Goal: Task Accomplishment & Management: Complete application form

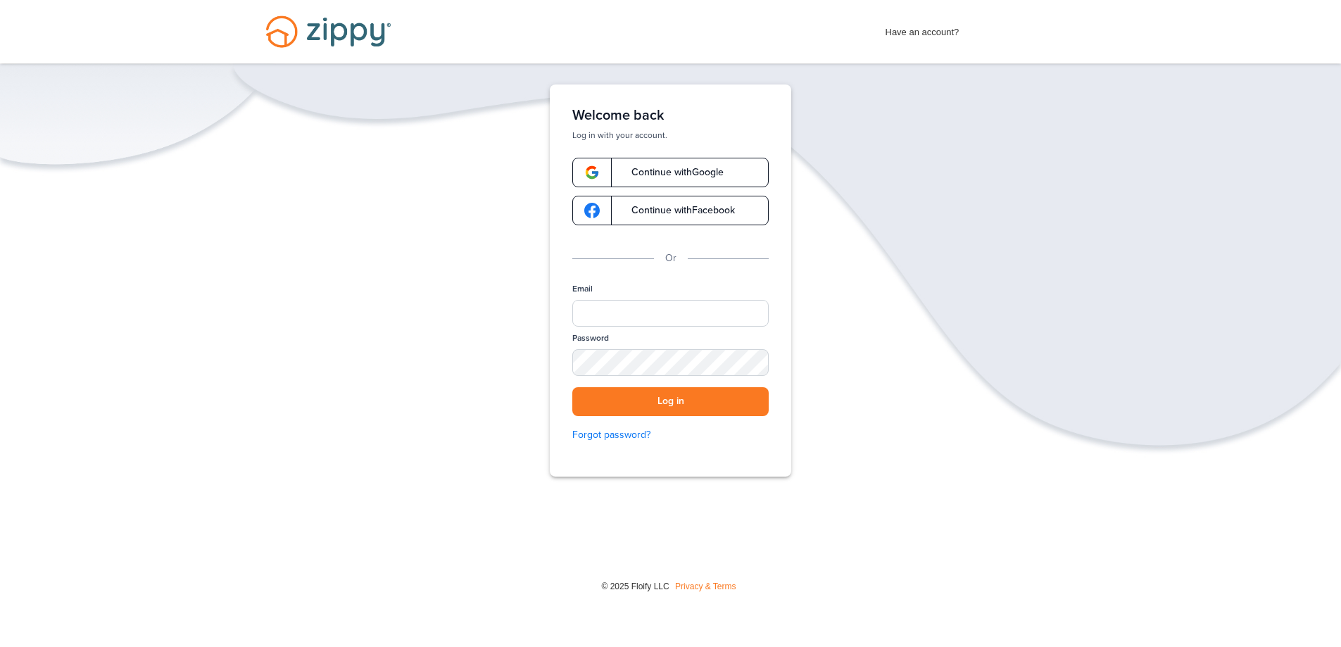
click at [679, 168] on span "Continue with Google" at bounding box center [670, 173] width 106 height 10
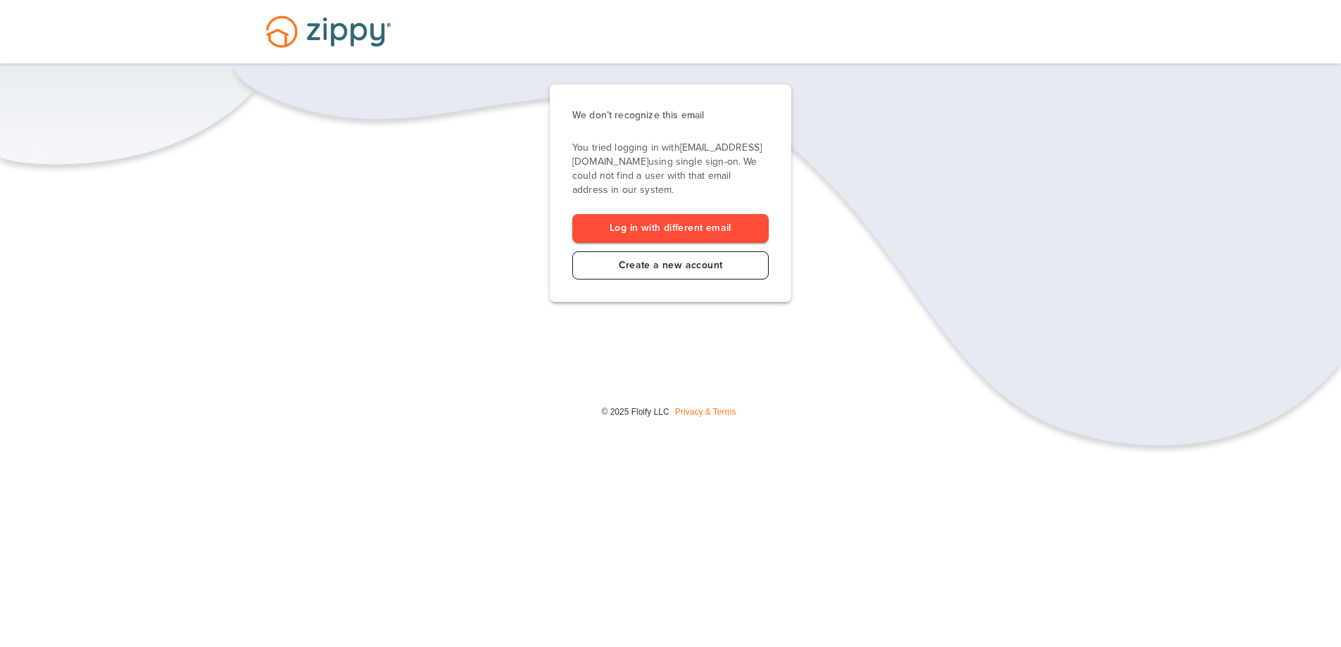
click at [686, 270] on link "Create a new account" at bounding box center [670, 265] width 196 height 29
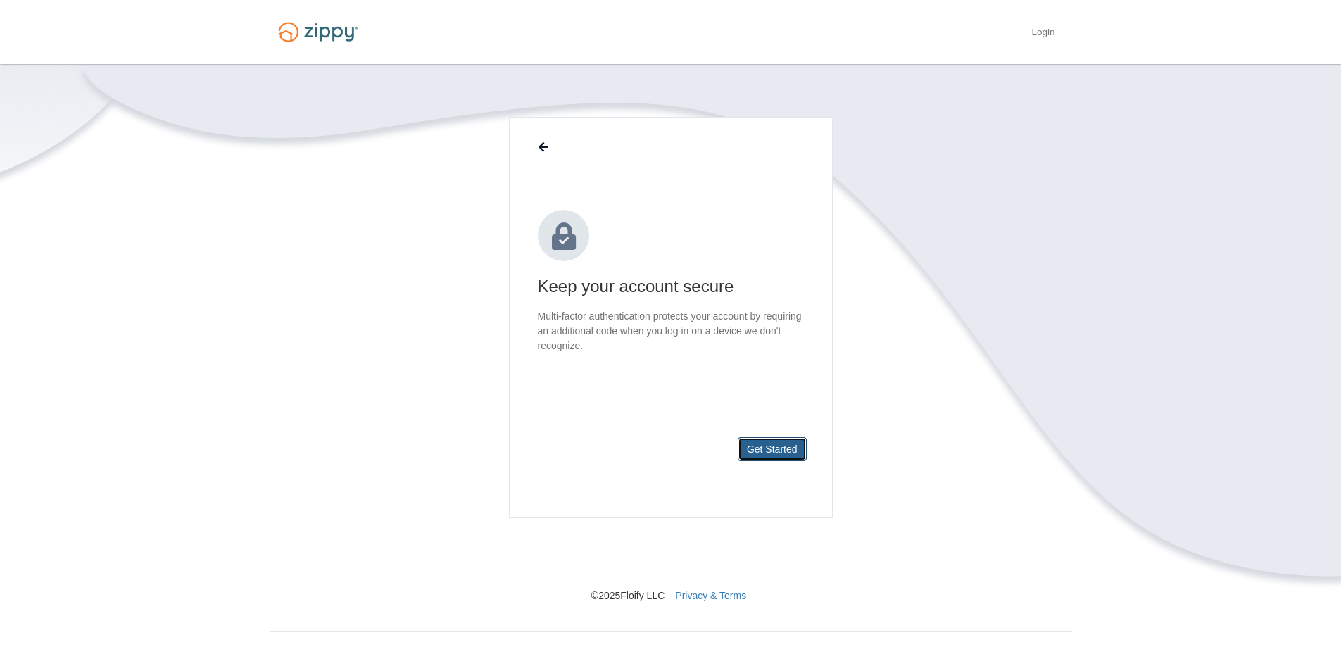
click at [777, 444] on button "Get Started" at bounding box center [772, 449] width 69 height 24
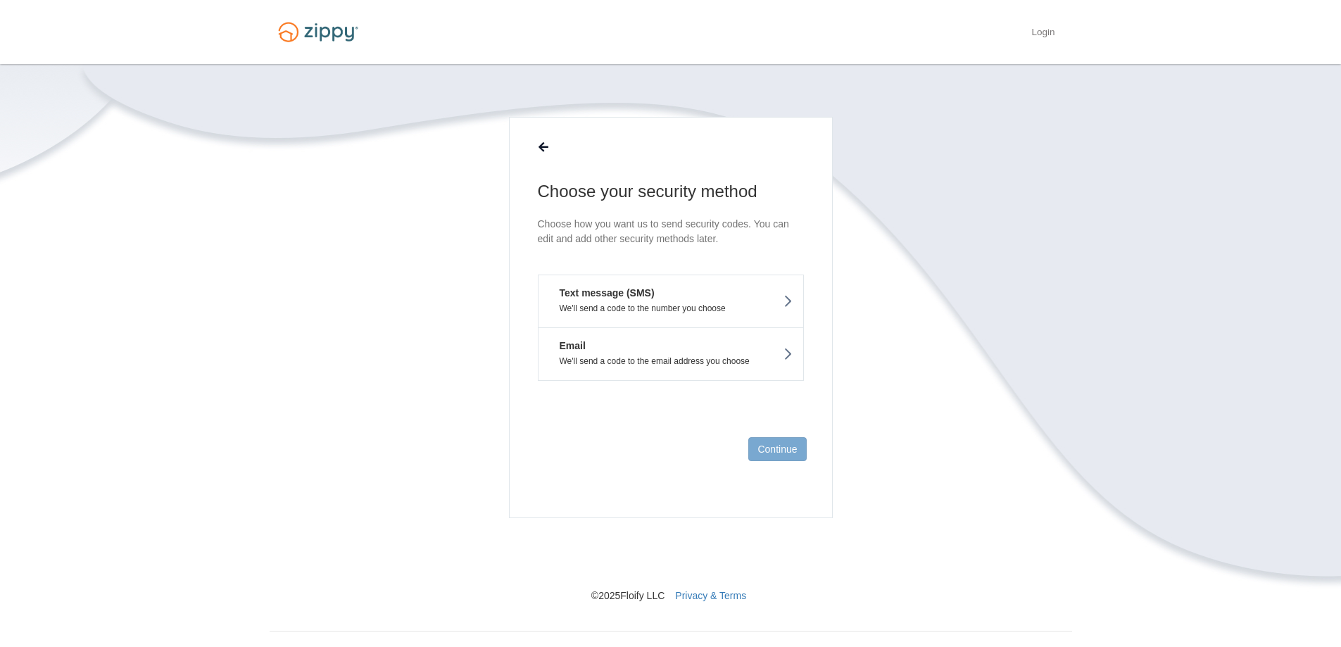
click at [767, 351] on button "Email We'll send a code to the email address you choose" at bounding box center [671, 354] width 266 height 54
